Goal: Task Accomplishment & Management: Manage account settings

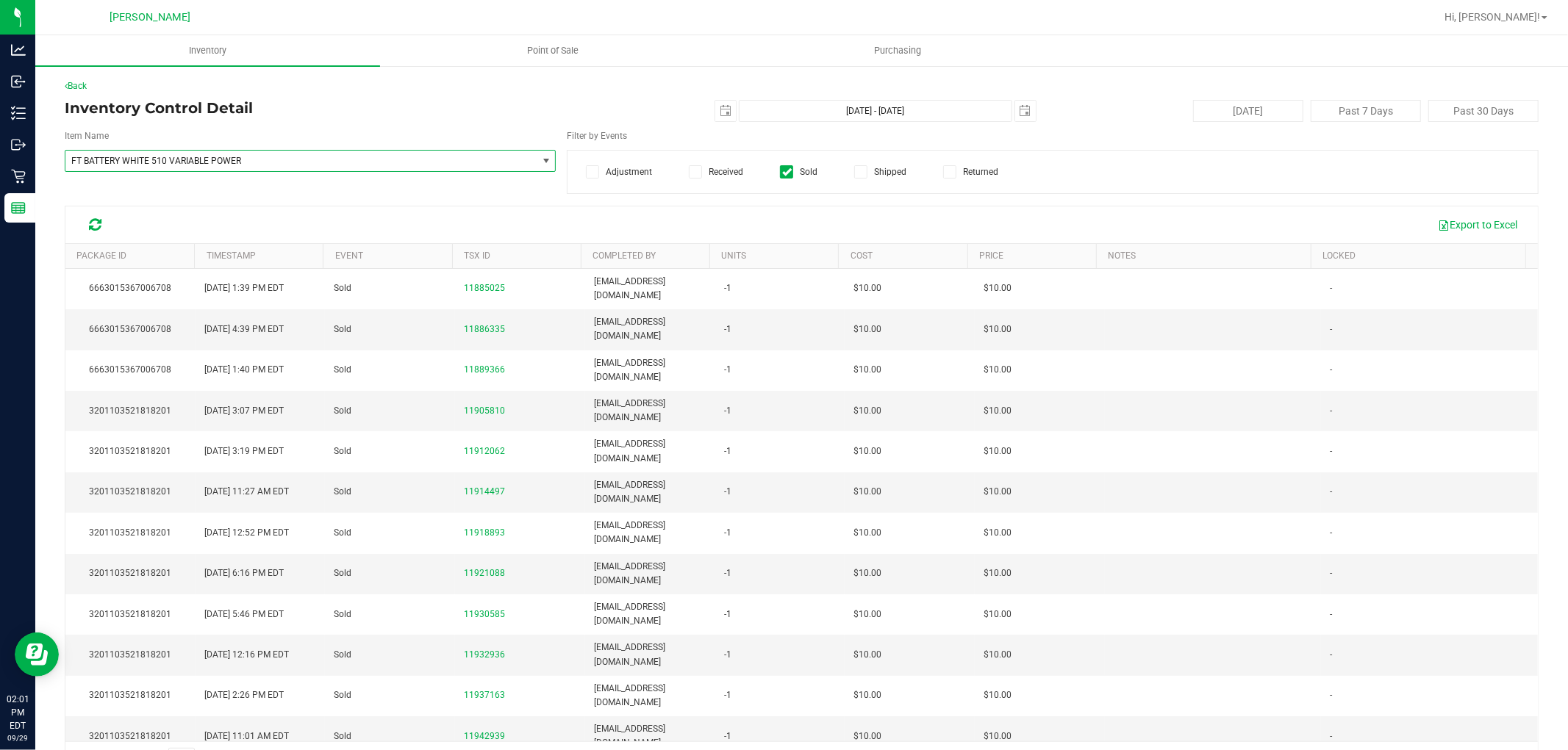
scroll to position [487, 0]
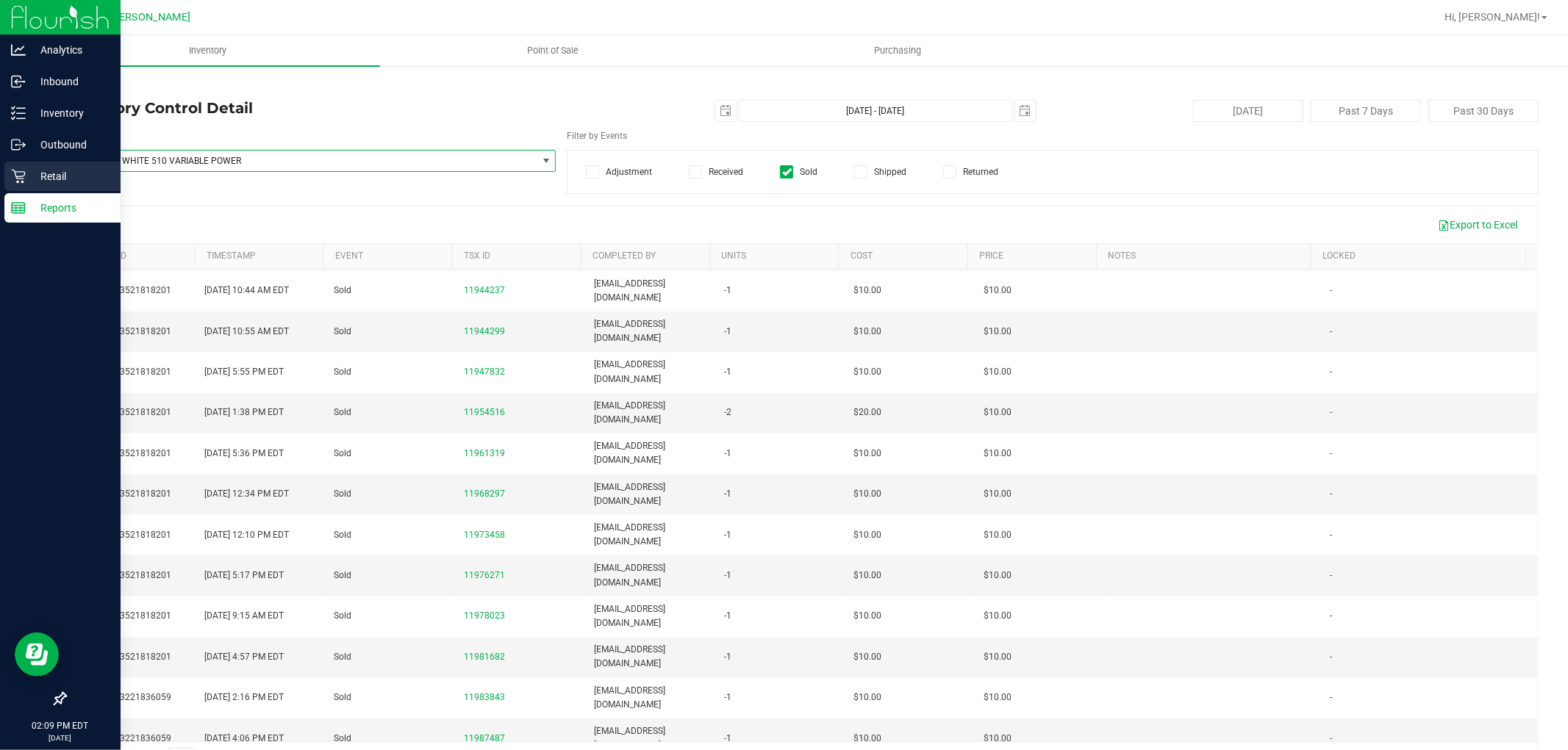
click at [1, 174] on link "Retail" at bounding box center [60, 177] width 120 height 31
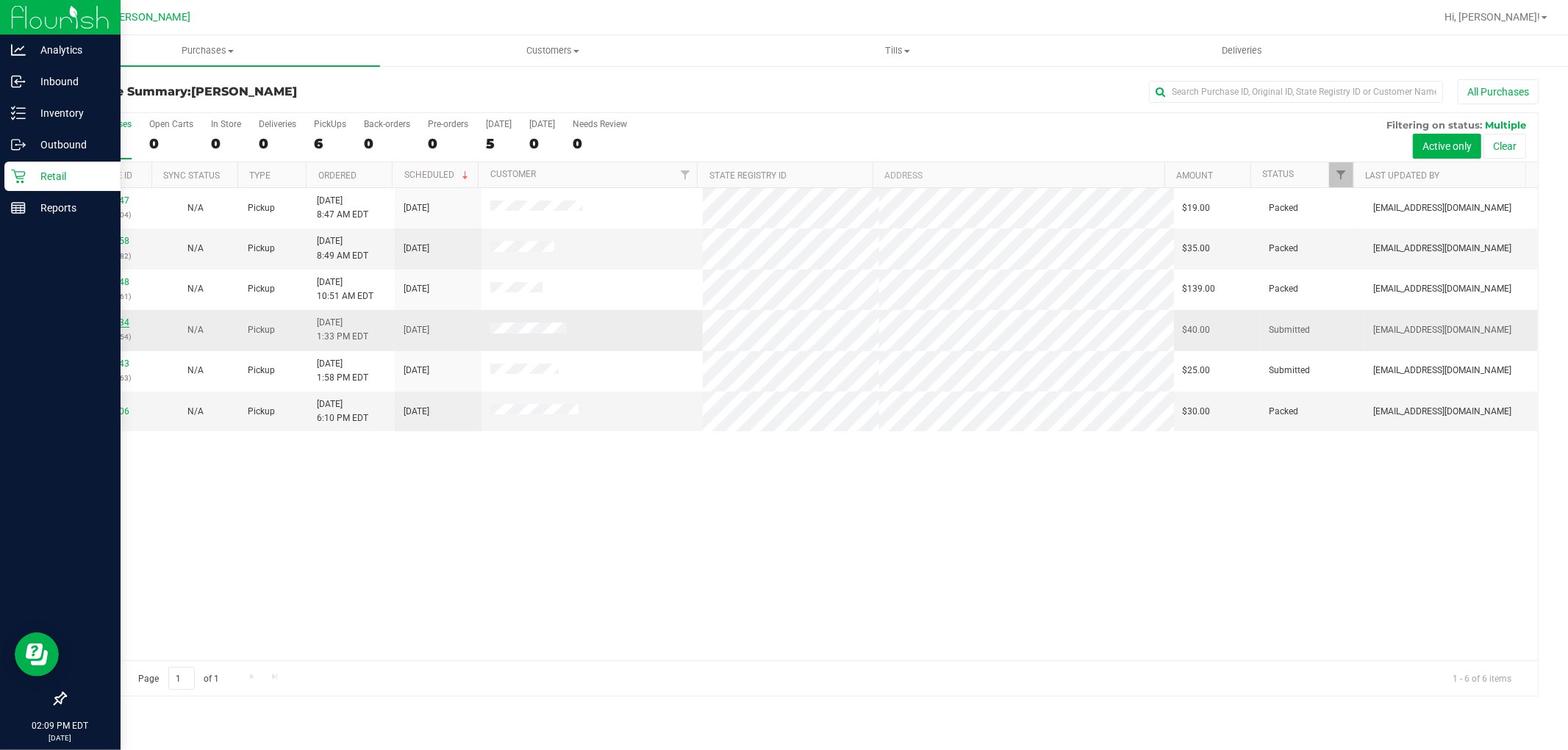
click at [115, 324] on link "12024934" at bounding box center [109, 323] width 41 height 11
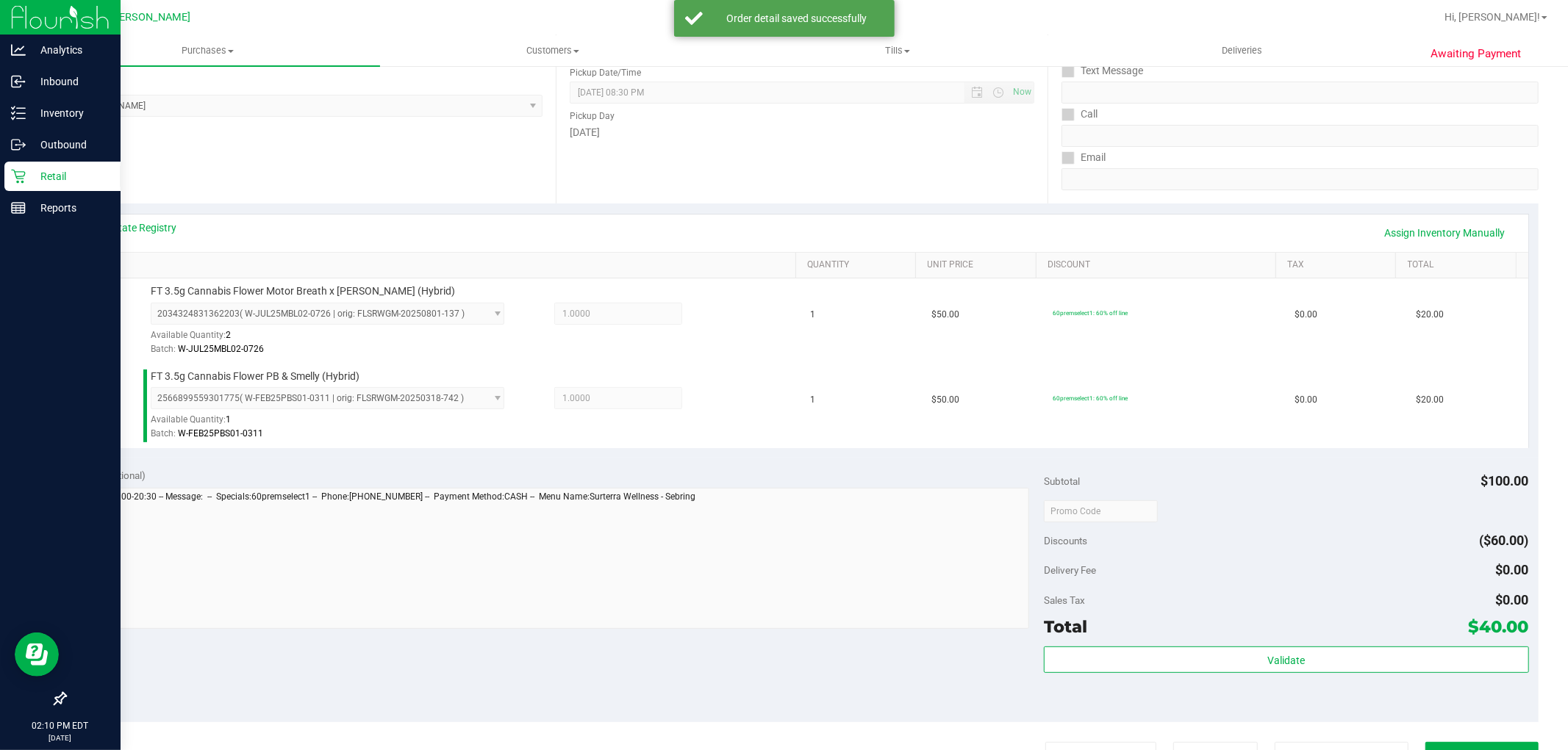
scroll to position [244, 0]
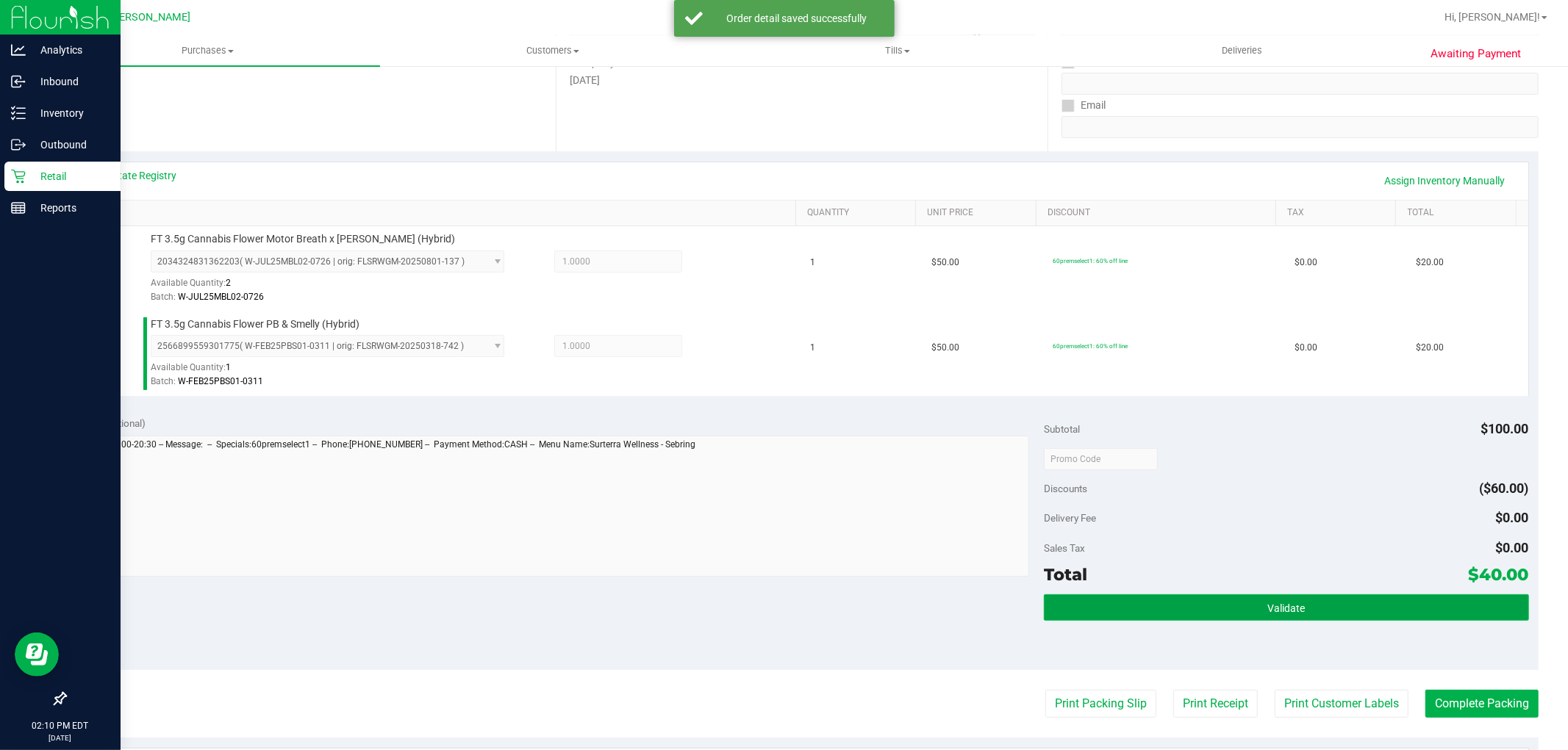
click at [1086, 604] on button "Validate" at bounding box center [1286, 608] width 485 height 27
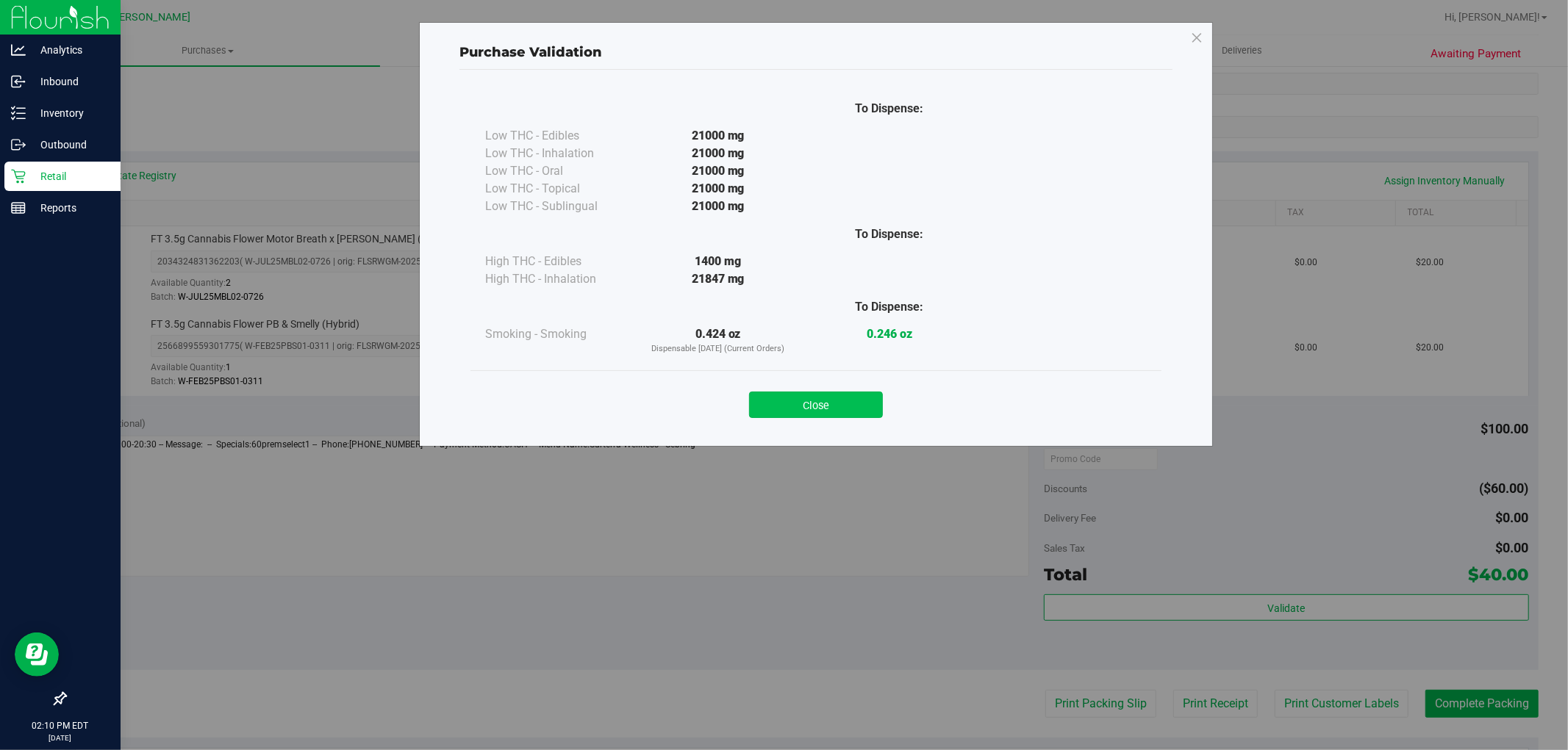
click at [809, 397] on button "Close" at bounding box center [816, 404] width 134 height 27
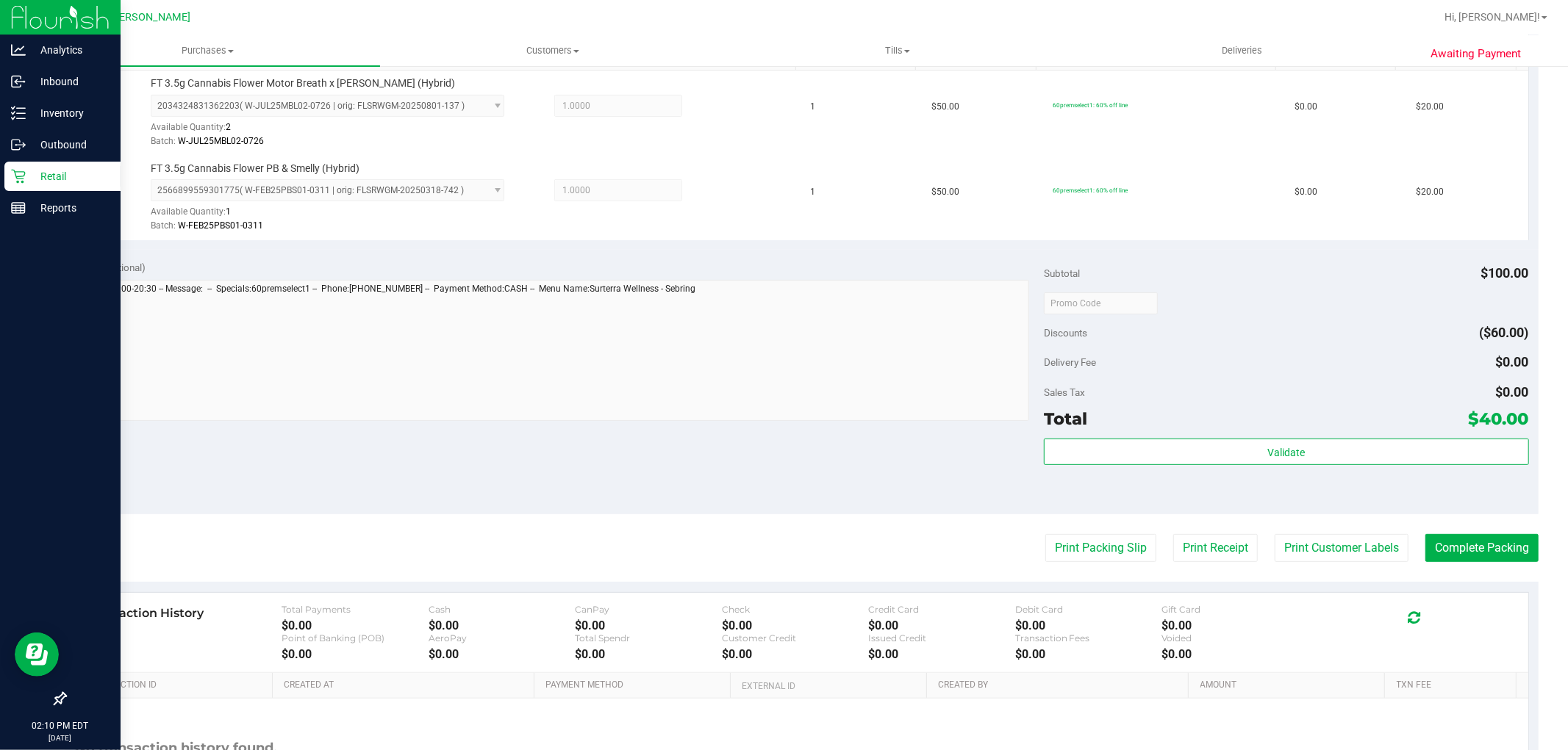
scroll to position [490, 0]
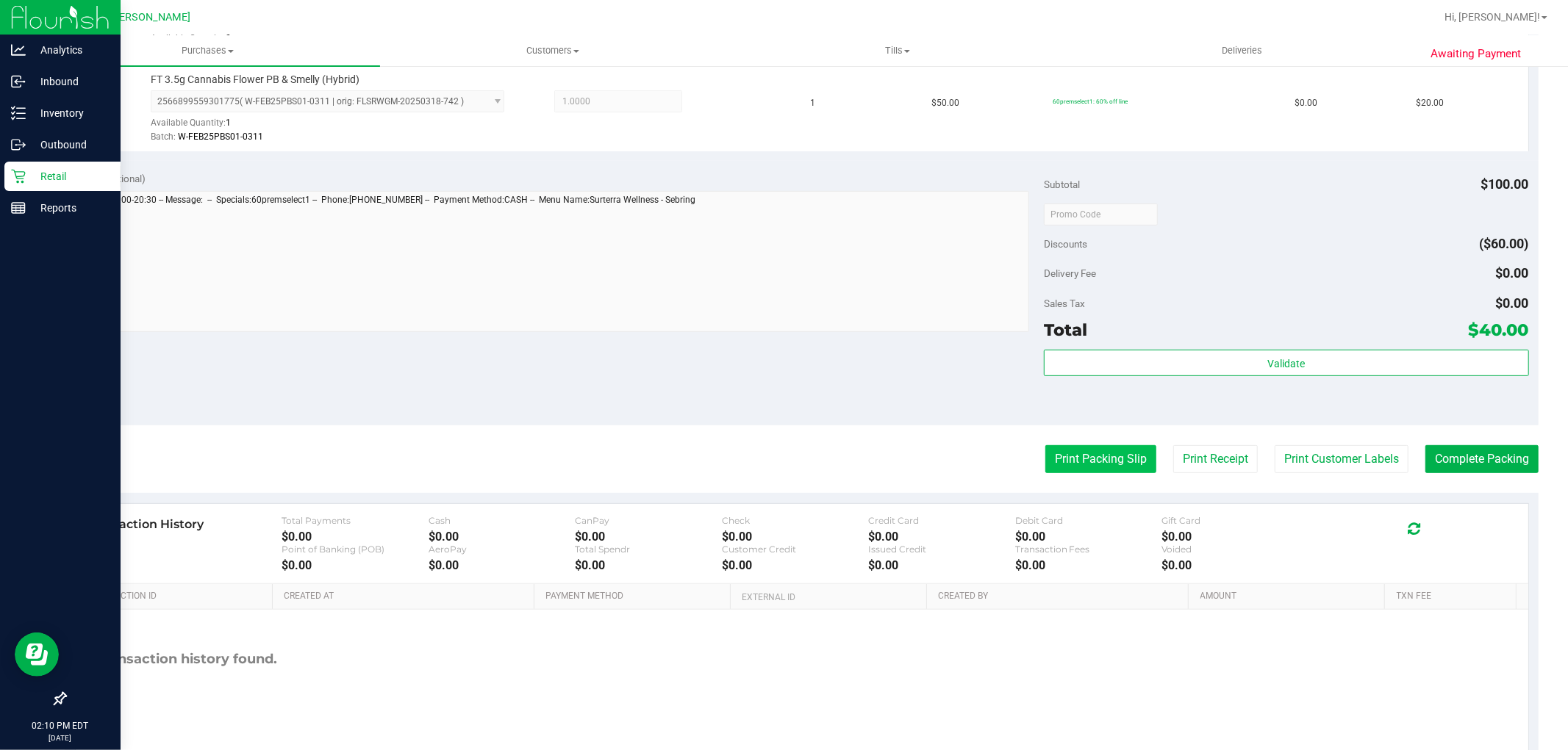
click at [1112, 446] on button "Print Packing Slip" at bounding box center [1101, 459] width 111 height 28
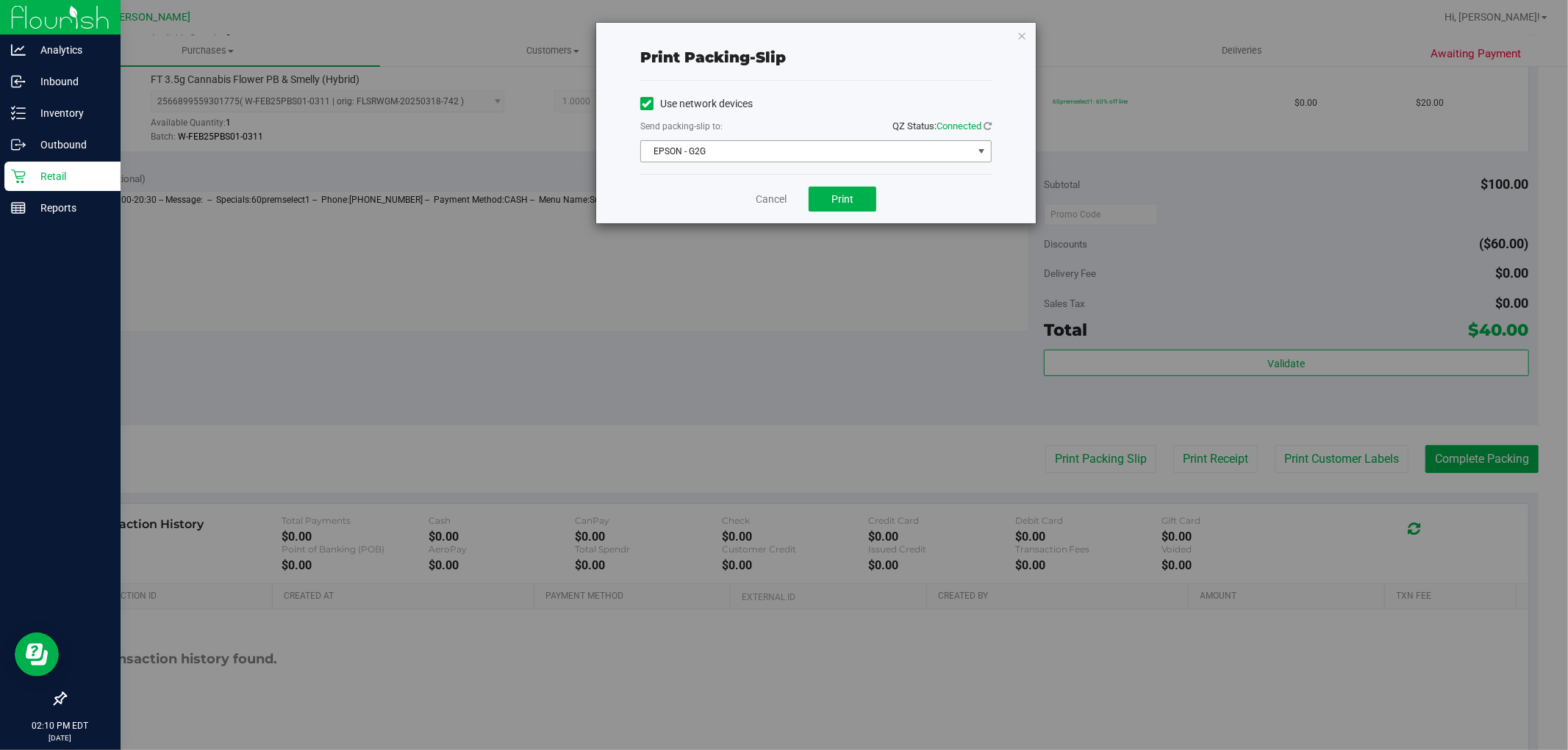
click at [827, 150] on span "EPSON - G2G" at bounding box center [806, 151] width 331 height 21
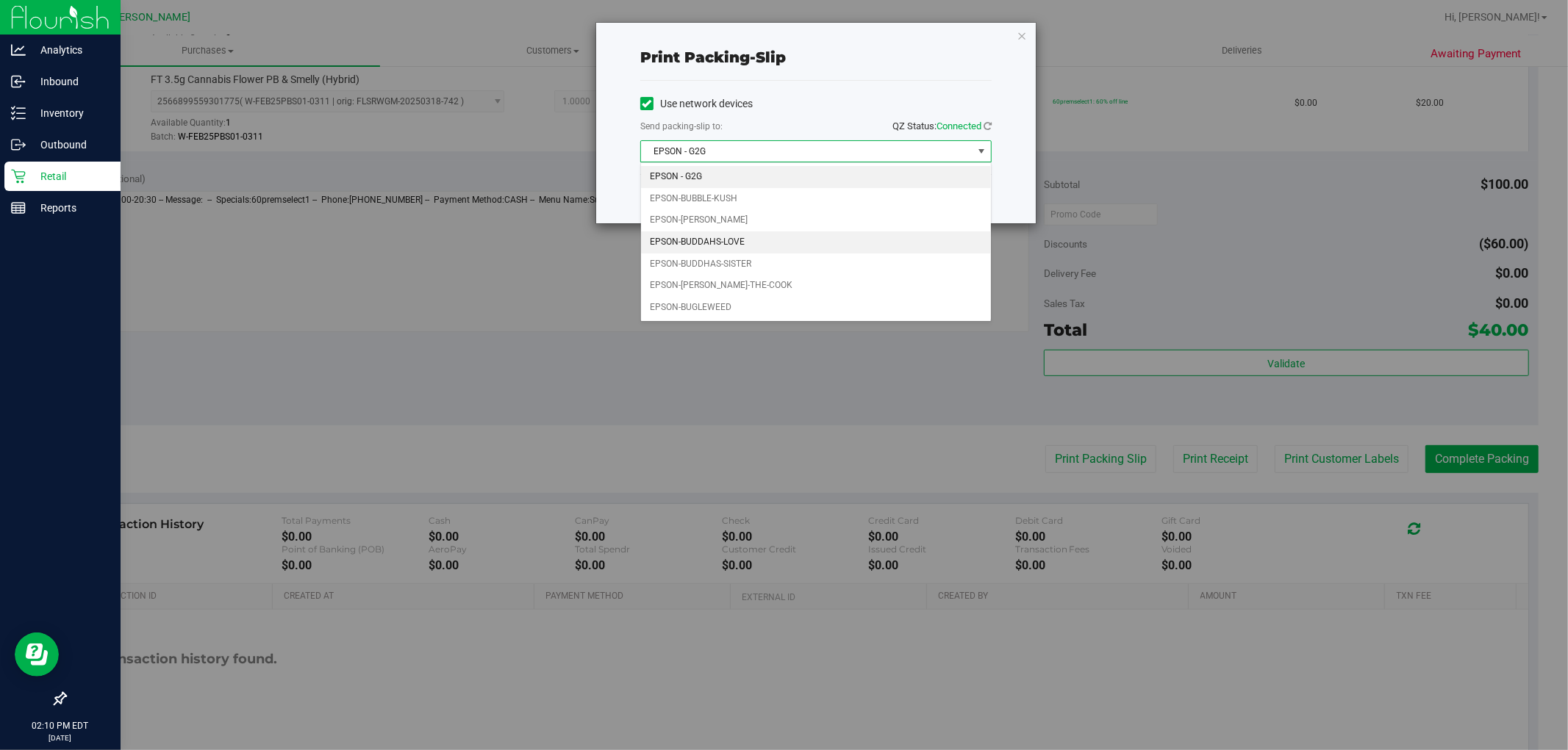
click at [725, 241] on li "EPSON-BUDDAHS-LOVE" at bounding box center [815, 242] width 350 height 22
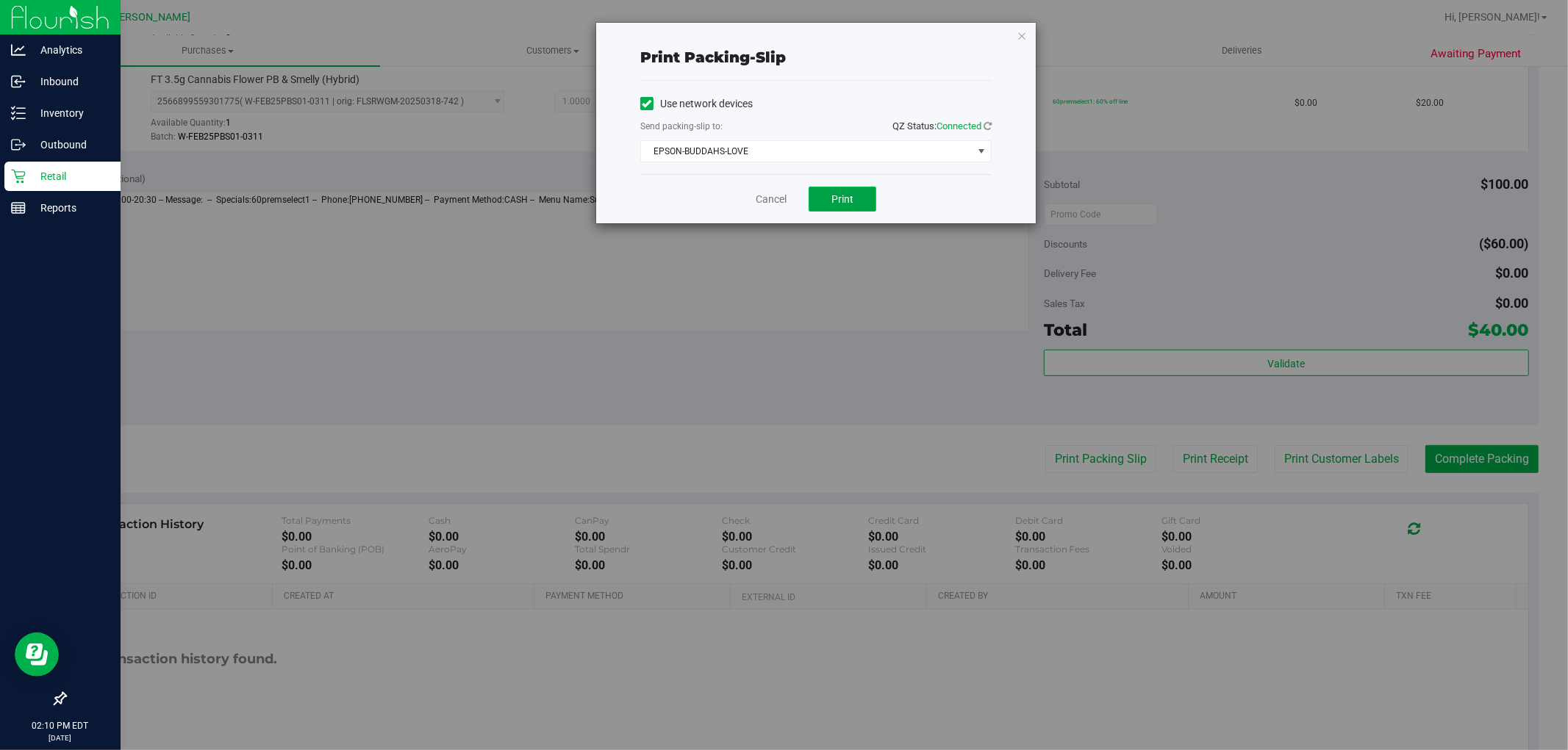
click at [847, 201] on span "Print" at bounding box center [842, 199] width 22 height 11
click at [761, 200] on link "Cancel" at bounding box center [771, 199] width 31 height 15
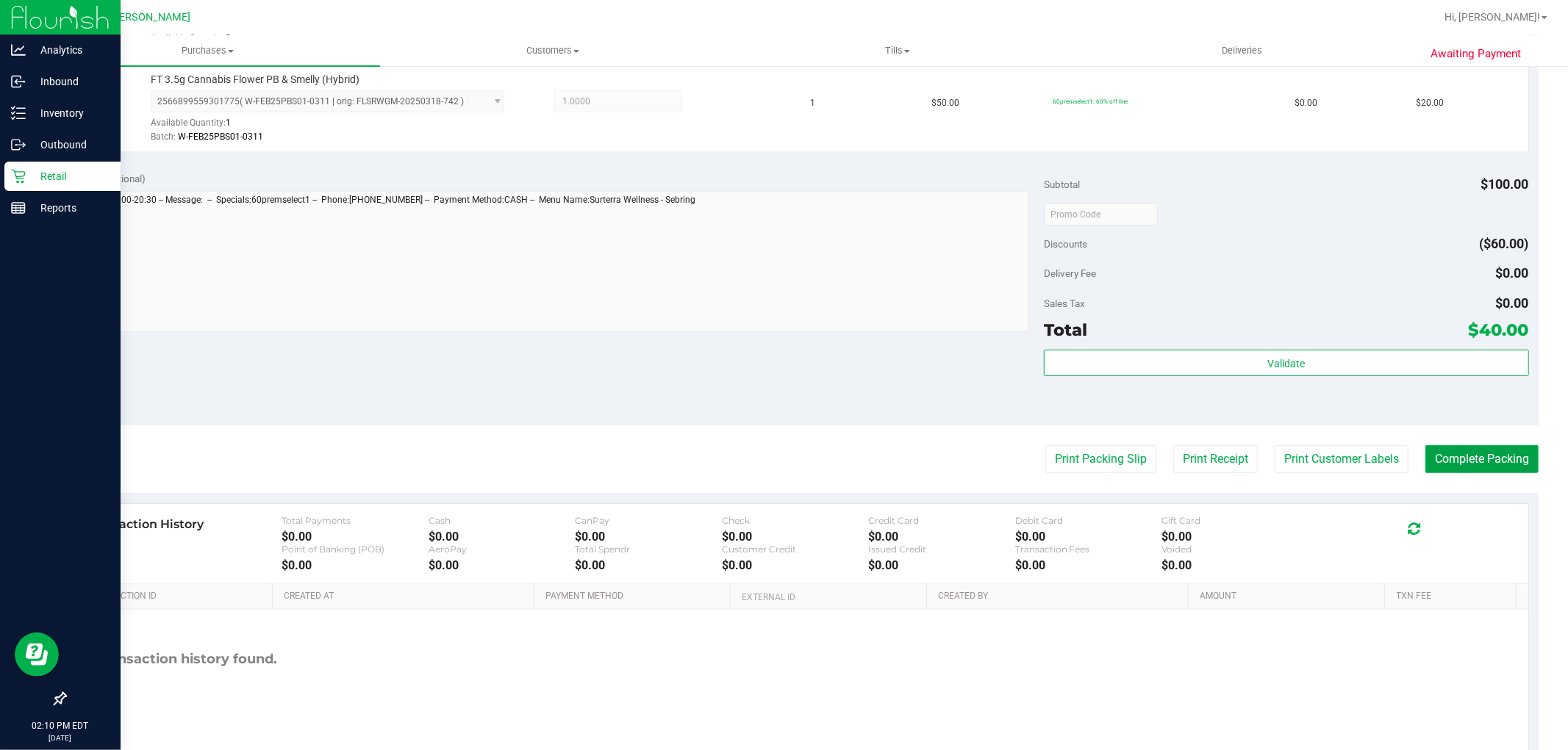
click at [1467, 458] on button "Complete Packing" at bounding box center [1482, 459] width 114 height 28
